Goal: Use online tool/utility: Utilize a website feature to perform a specific function

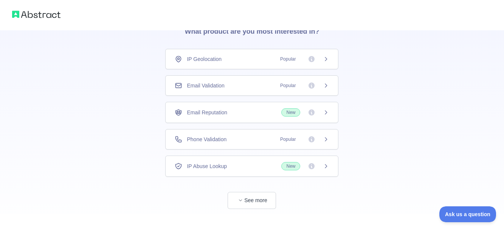
scroll to position [52, 0]
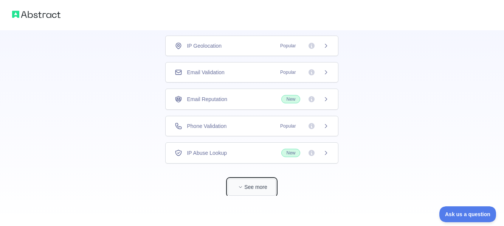
click at [256, 193] on button "See more" at bounding box center [251, 186] width 48 height 17
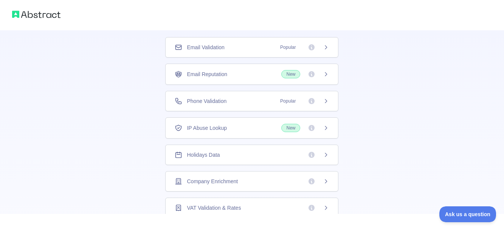
scroll to position [28, 0]
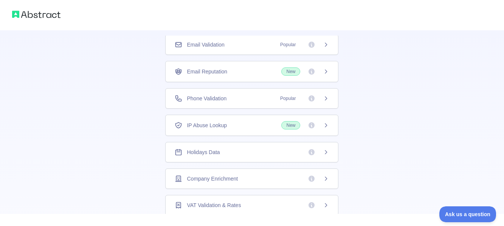
click at [231, 97] on div "Phone Validation Popular" at bounding box center [252, 98] width 154 height 8
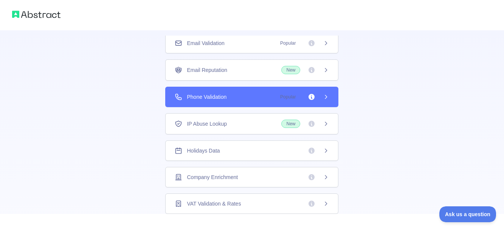
scroll to position [29, 0]
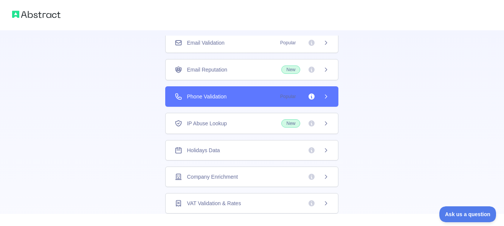
click at [385, 173] on div "👋 Welcome! Please answer the following questions to improve your experience. Wh…" at bounding box center [252, 61] width 504 height 226
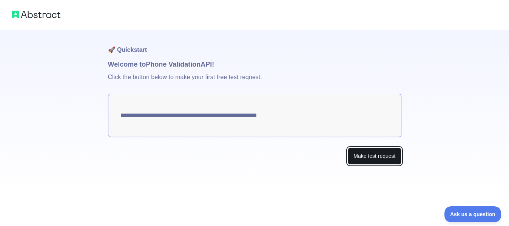
click at [383, 158] on button "Make test request" at bounding box center [374, 155] width 53 height 17
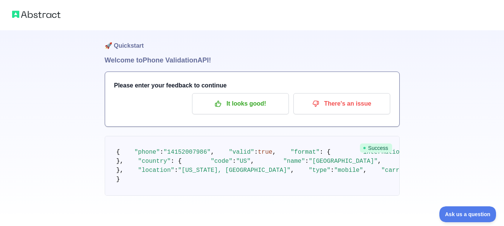
scroll to position [100, 0]
click at [312, 136] on pre "{ "phone" : "[PHONE_NUMBER]" , "valid" : true , "format" : { "international" : …" at bounding box center [252, 166] width 295 height 60
click at [20, 14] on img at bounding box center [36, 14] width 48 height 11
click at [464, 211] on span "Ask us a question" at bounding box center [463, 212] width 57 height 5
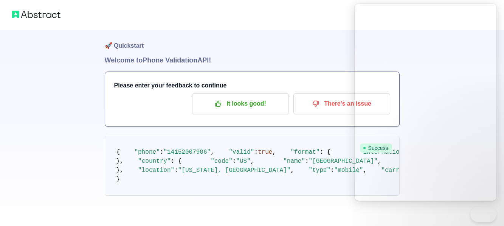
click at [467, 213] on div at bounding box center [252, 219] width 504 height 12
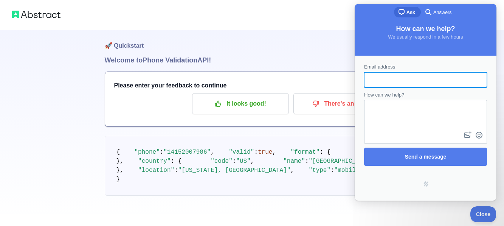
scroll to position [0, 0]
click at [311, 136] on pre "{ "phone" : "[PHONE_NUMBER]" , "valid" : true , "format" : { "international" : …" at bounding box center [252, 166] width 295 height 60
click at [325, 136] on pre "{ "phone" : "[PHONE_NUMBER]" , "valid" : true , "format" : { "international" : …" at bounding box center [252, 166] width 295 height 60
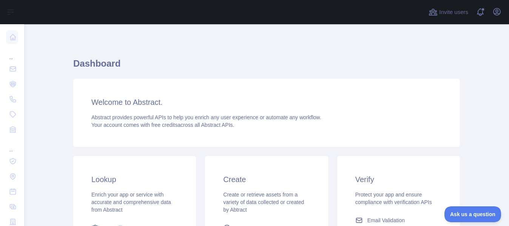
click at [172, 98] on h3 "Welcome to Abstract." at bounding box center [266, 102] width 351 height 11
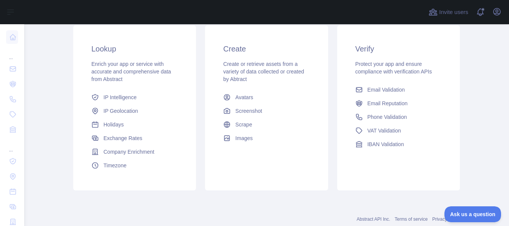
scroll to position [151, 0]
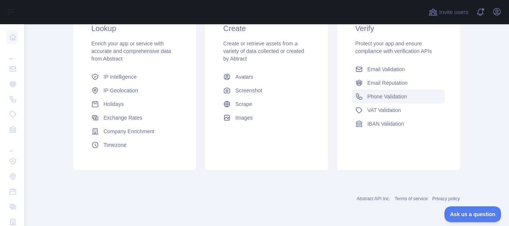
click at [392, 97] on span "Phone Validation" at bounding box center [388, 97] width 40 height 8
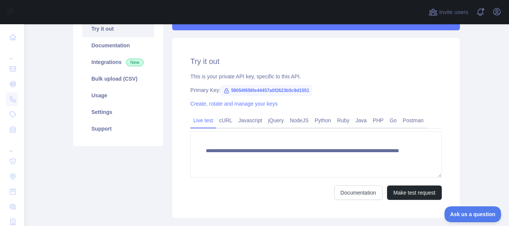
scroll to position [88, 0]
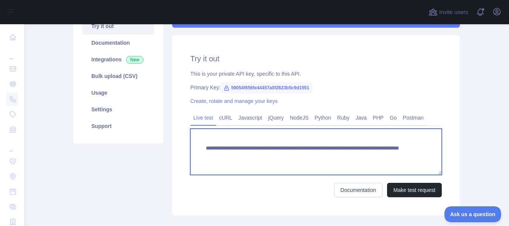
click at [225, 157] on textarea "**********" at bounding box center [316, 151] width 252 height 46
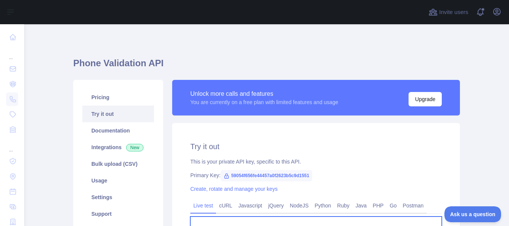
scroll to position [0, 0]
